Goal: Transaction & Acquisition: Purchase product/service

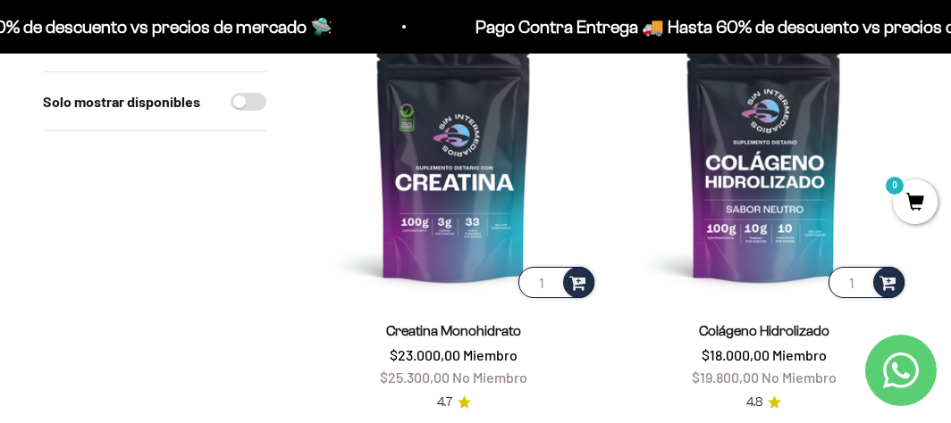
scroll to position [268, 0]
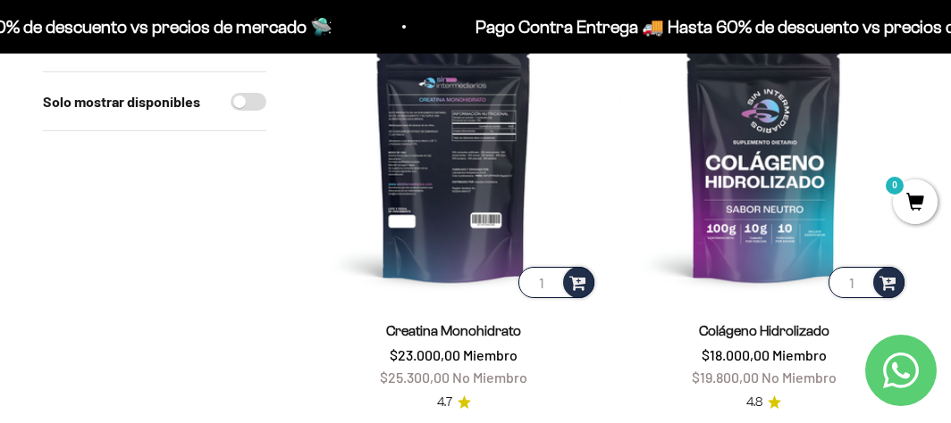
click at [429, 186] on img at bounding box center [453, 157] width 289 height 289
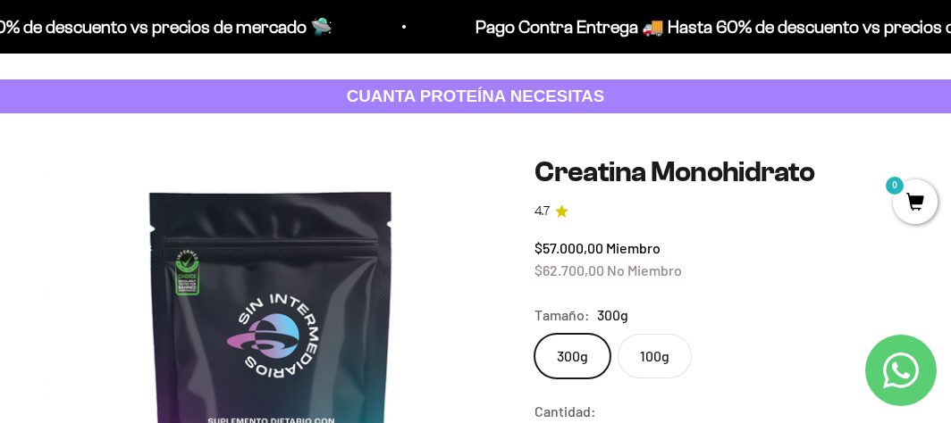
scroll to position [179, 0]
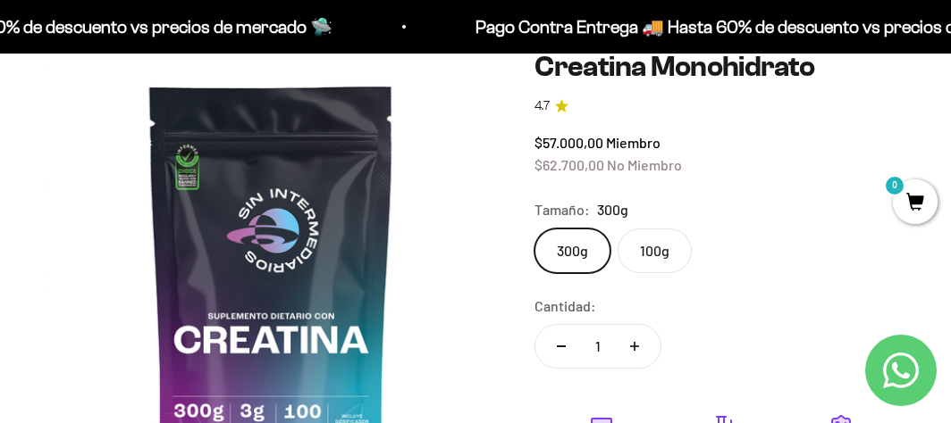
click at [665, 250] on label "100g" at bounding box center [654, 251] width 74 height 45
click at [534, 229] on input "100g" at bounding box center [533, 228] width 1 height 1
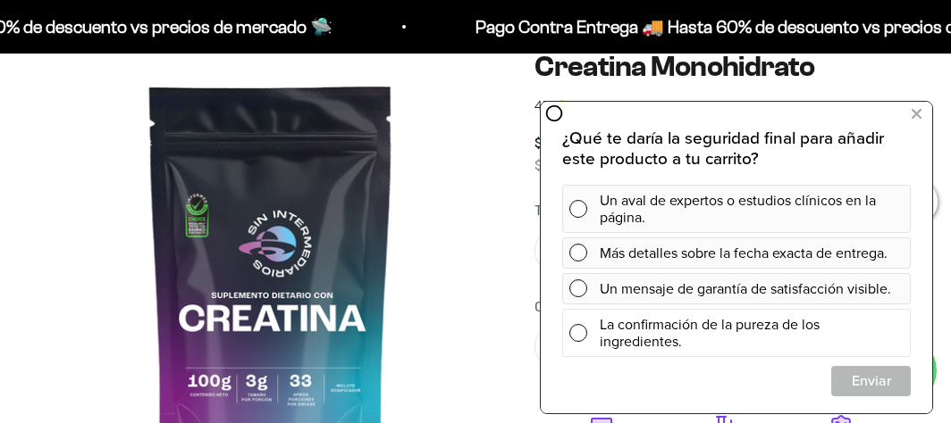
click at [580, 336] on span at bounding box center [578, 333] width 18 height 18
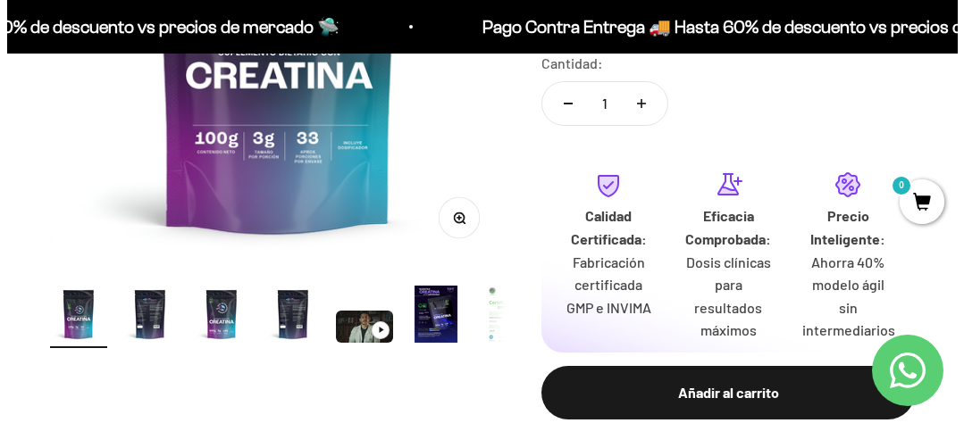
scroll to position [447, 0]
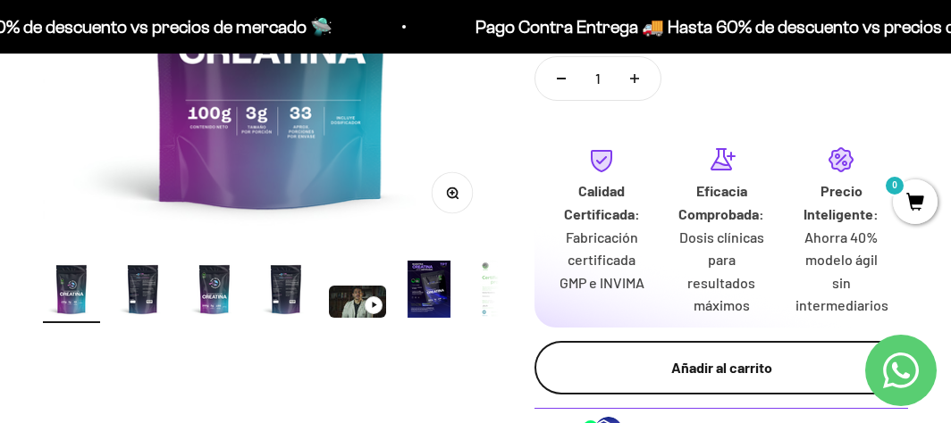
click at [792, 365] on div "Añadir al carrito" at bounding box center [721, 367] width 302 height 23
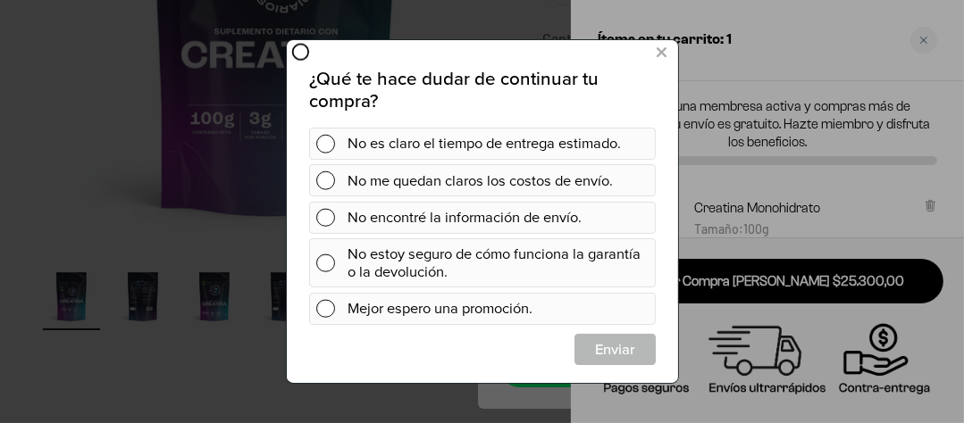
drag, startPoint x: 936, startPoint y: 21, endPoint x: 922, endPoint y: 40, distance: 24.3
click at [922, 40] on div at bounding box center [482, 211] width 964 height 423
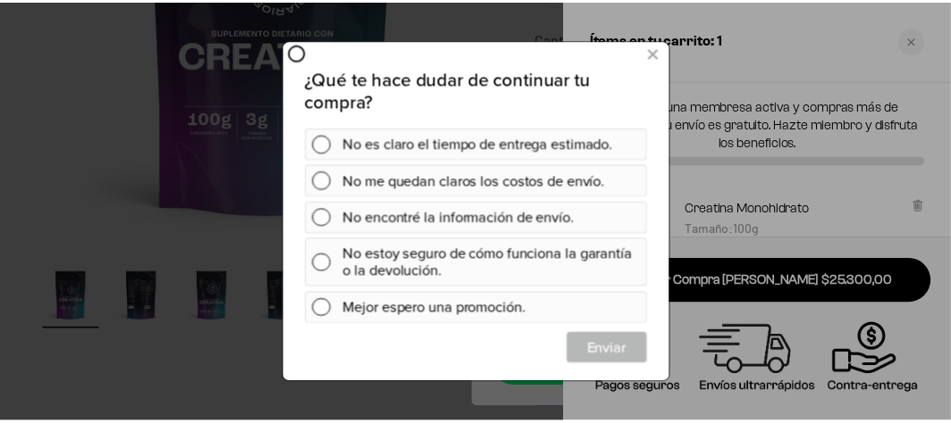
scroll to position [0, 0]
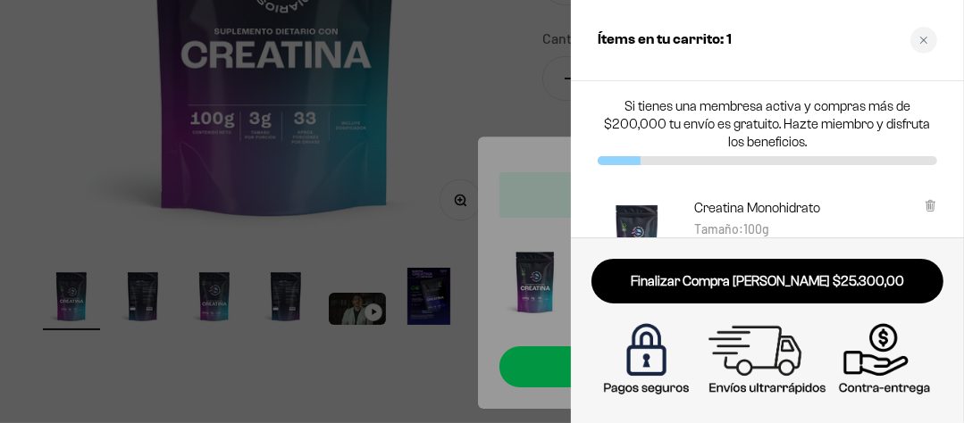
click at [415, 100] on div at bounding box center [482, 211] width 964 height 423
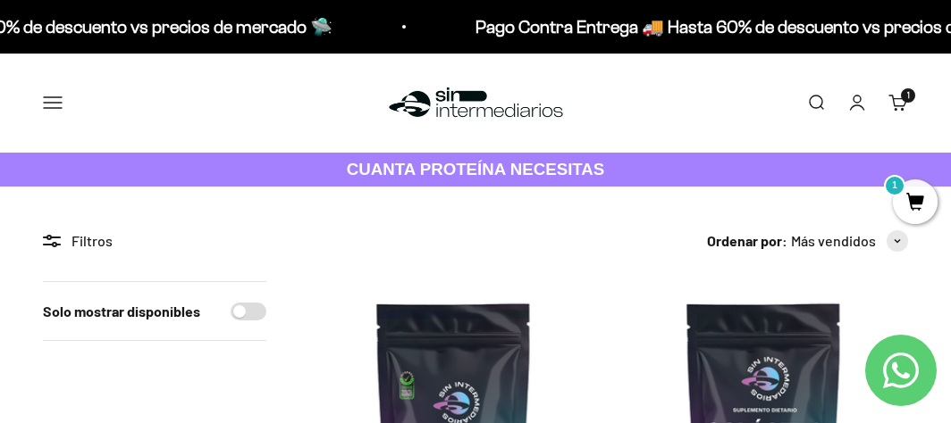
click at [915, 194] on span "1" at bounding box center [915, 202] width 45 height 45
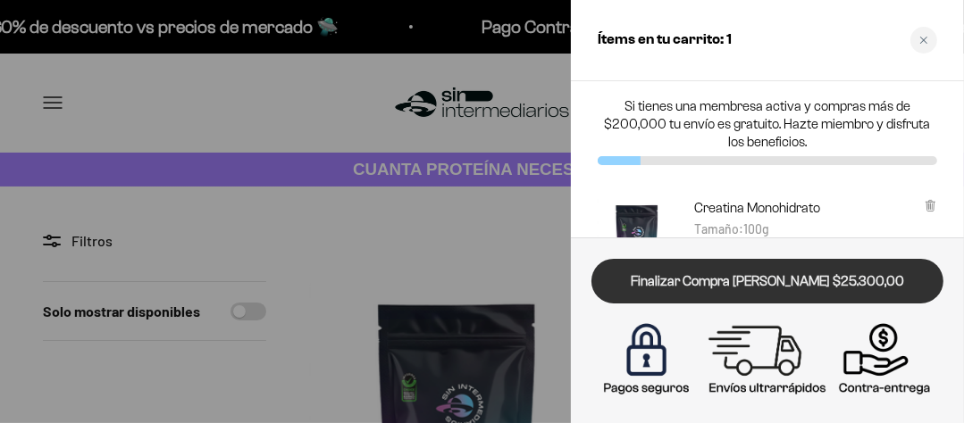
click at [759, 276] on link "Finalizar Compra [PERSON_NAME] $25.300,00" at bounding box center [767, 282] width 352 height 46
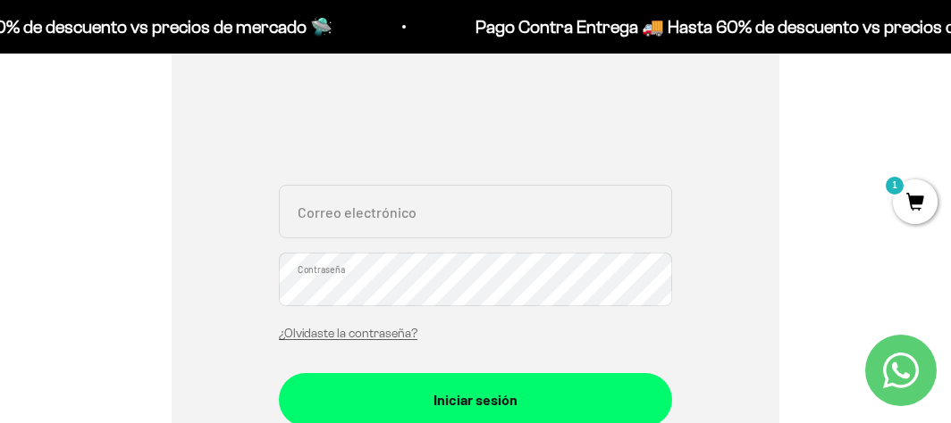
scroll to position [268, 0]
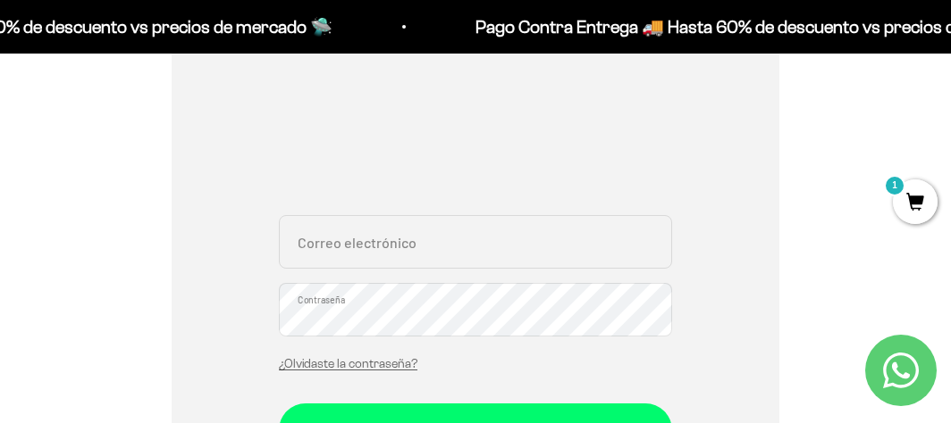
click at [326, 240] on input "Correo electrónico" at bounding box center [475, 242] width 393 height 54
type input "mapi.vega@hotmail.com"
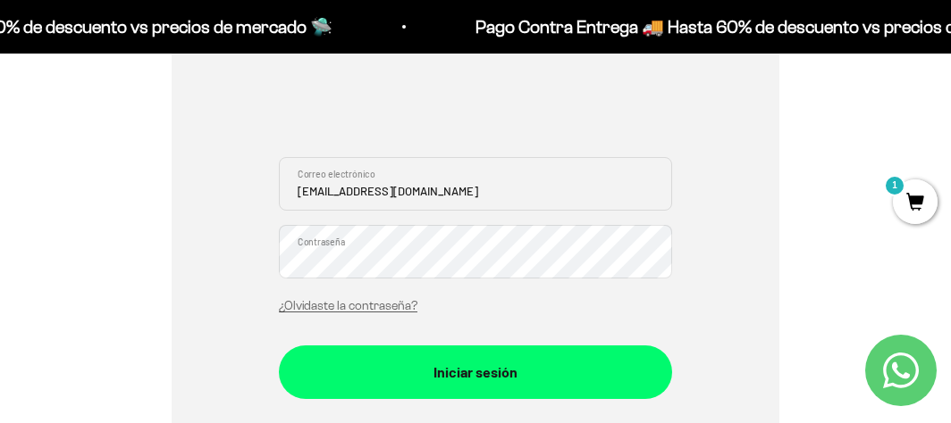
scroll to position [357, 0]
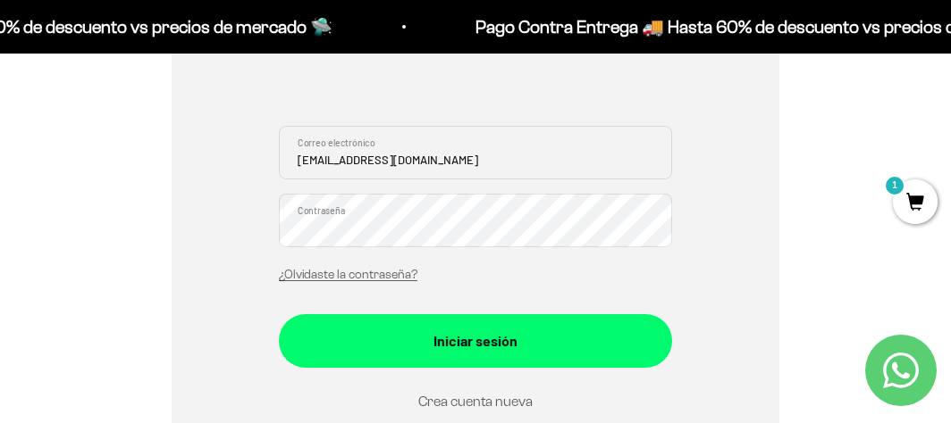
click at [472, 403] on link "Crea cuenta nueva" at bounding box center [475, 401] width 114 height 15
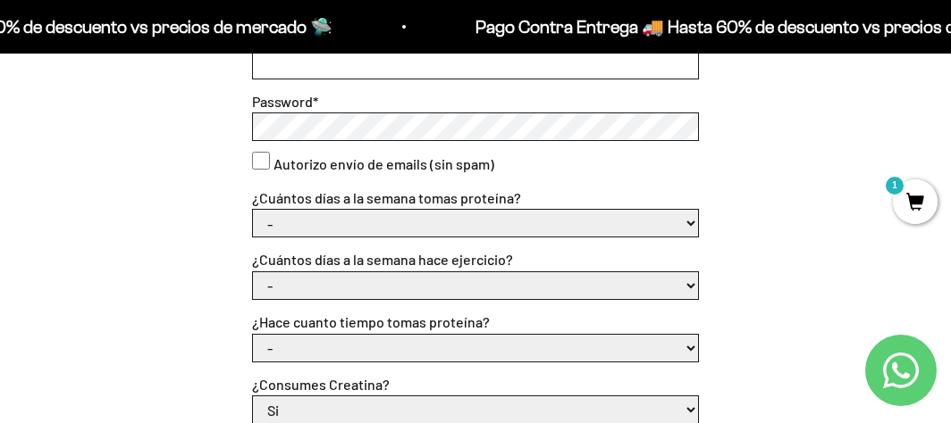
scroll to position [447, 0]
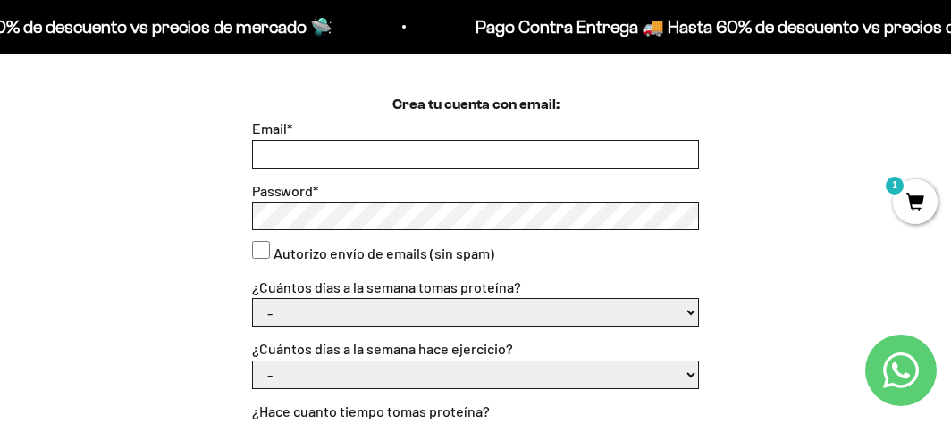
click at [286, 145] on input "Email *" at bounding box center [475, 154] width 445 height 27
type input "mapi.vega@hotmail.com"
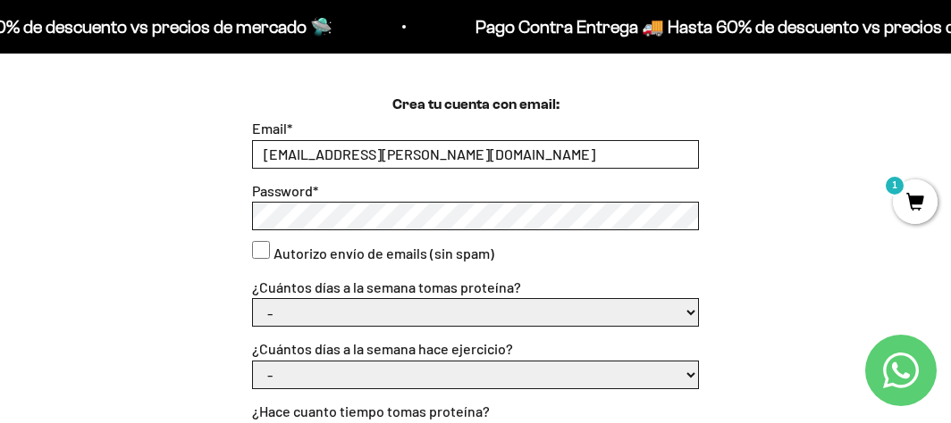
click at [231, 211] on div "Crea tu cuenta con email: Email * mapi.vega@hotmail.com Password * Autorizo env…" at bounding box center [475, 429] width 865 height 671
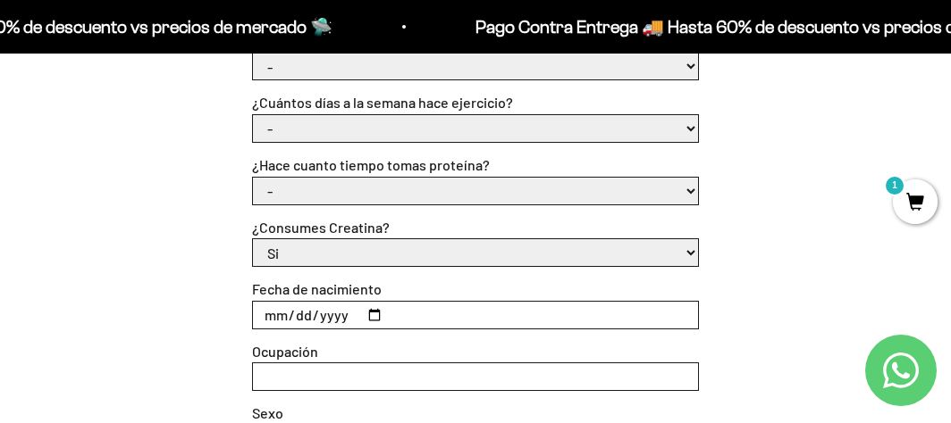
scroll to position [893, 0]
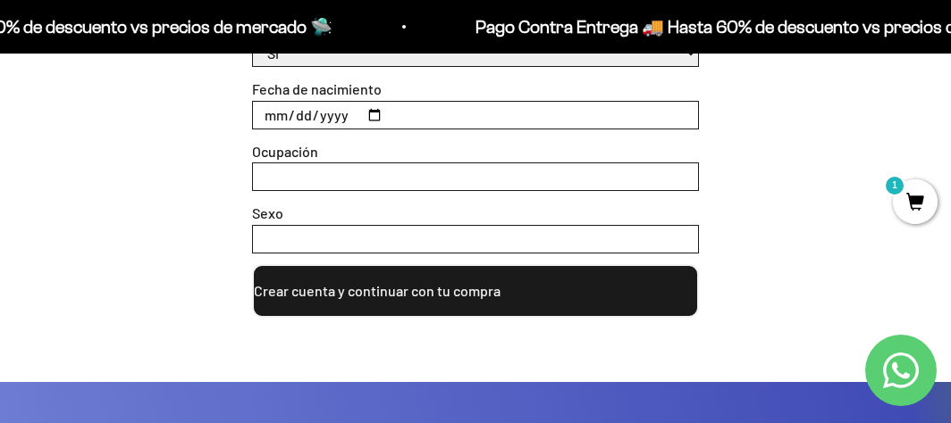
click at [399, 298] on button "Crear cuenta y continuar con tu compra" at bounding box center [475, 291] width 447 height 54
